Goal: Navigation & Orientation: Go to known website

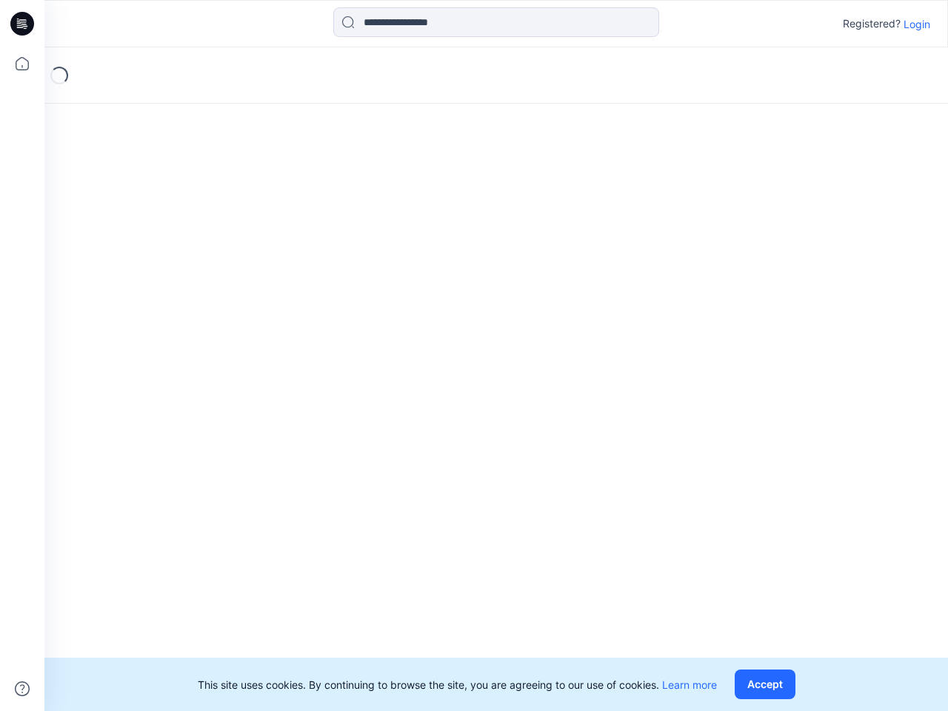
click at [474, 355] on div "Loading..." at bounding box center [495, 378] width 903 height 663
click at [23, 24] on icon at bounding box center [24, 24] width 6 height 1
click at [22, 64] on icon at bounding box center [22, 63] width 33 height 33
click at [22, 688] on icon at bounding box center [22, 688] width 15 height 15
click at [496, 22] on input at bounding box center [496, 22] width 326 height 30
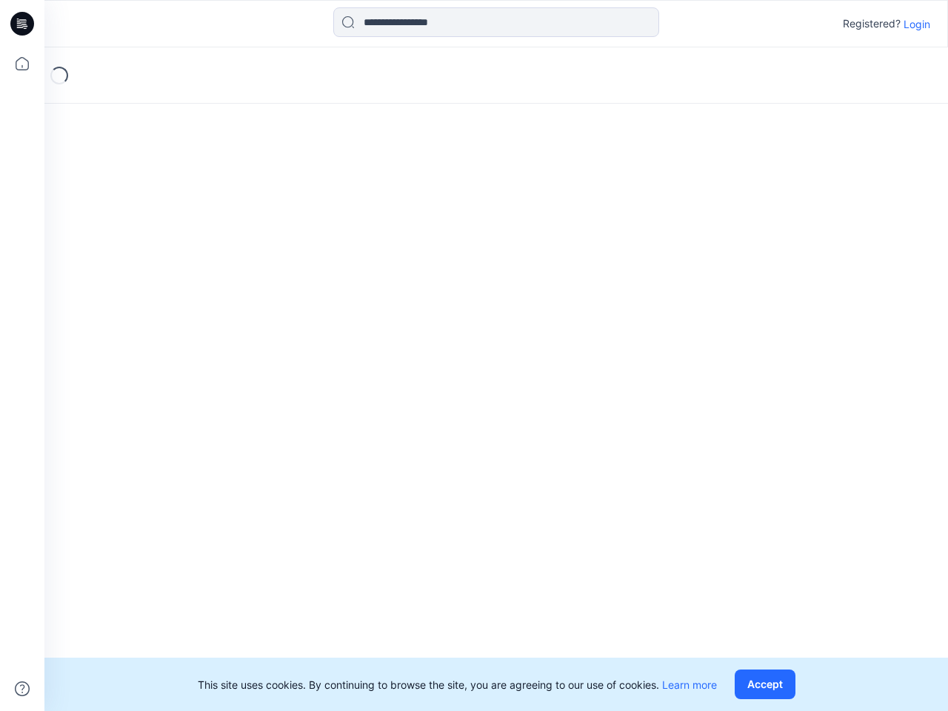
click at [916, 24] on p "Login" at bounding box center [916, 24] width 27 height 16
click at [768, 684] on button "Accept" at bounding box center [764, 684] width 61 height 30
